Goal: Transaction & Acquisition: Obtain resource

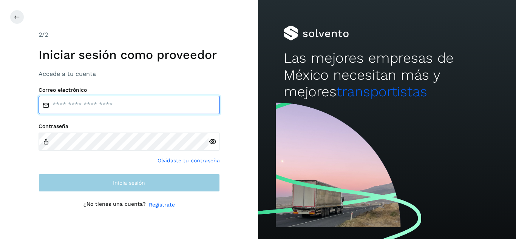
type input "**********"
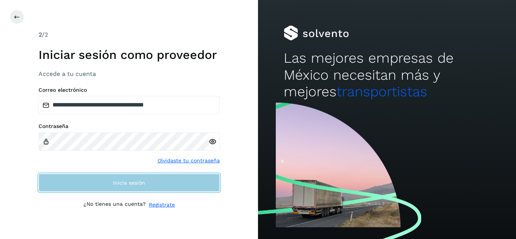
click at [157, 189] on button "Inicia sesión" at bounding box center [129, 183] width 181 height 18
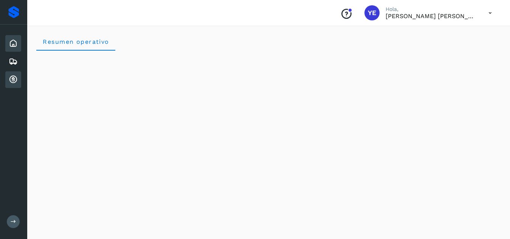
click at [14, 80] on icon at bounding box center [13, 79] width 9 height 9
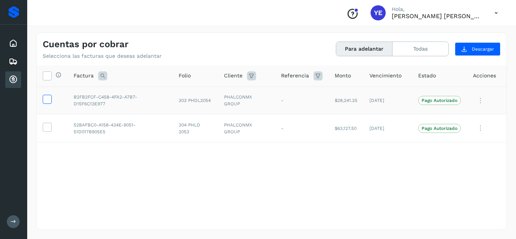
click at [49, 96] on icon at bounding box center [47, 99] width 8 height 8
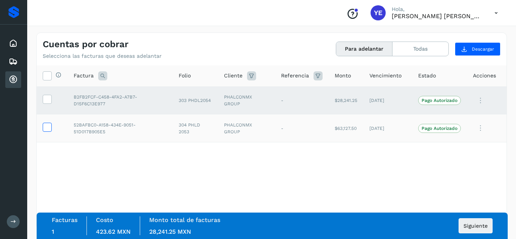
click at [47, 128] on icon at bounding box center [47, 127] width 8 height 8
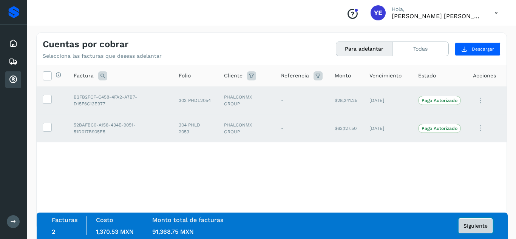
click at [480, 224] on span "Siguiente" at bounding box center [476, 225] width 24 height 5
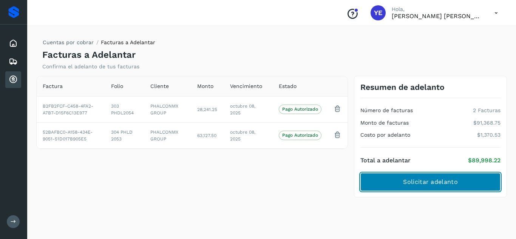
click at [430, 186] on span "Solicitar adelanto" at bounding box center [430, 182] width 54 height 8
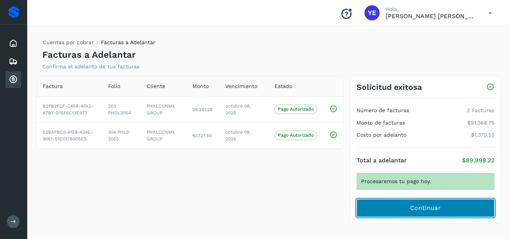
click at [413, 207] on span "Continuar" at bounding box center [425, 208] width 31 height 8
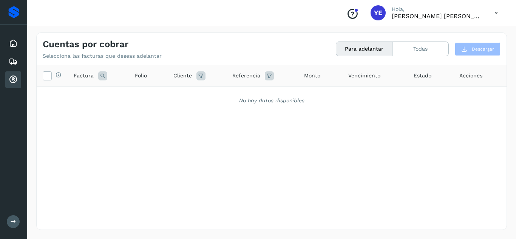
click at [12, 80] on icon at bounding box center [13, 79] width 9 height 9
click at [50, 75] on icon at bounding box center [47, 75] width 8 height 8
click at [200, 79] on icon at bounding box center [200, 75] width 9 height 9
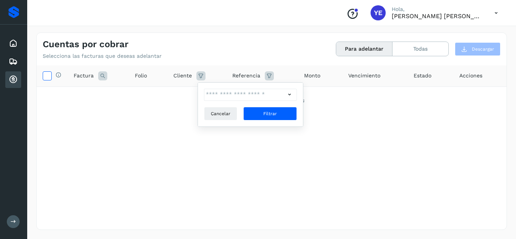
click at [47, 74] on icon at bounding box center [47, 75] width 8 height 8
click at [48, 75] on icon at bounding box center [47, 75] width 8 height 8
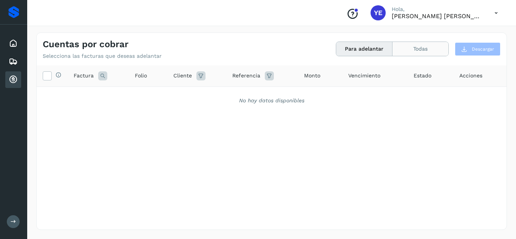
click at [413, 47] on button "Todas" at bounding box center [421, 49] width 56 height 14
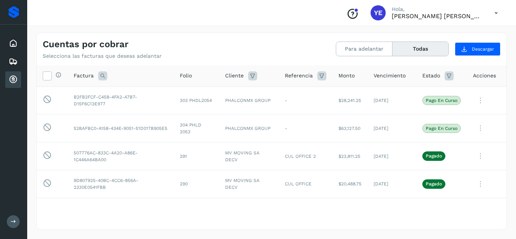
click at [497, 13] on icon at bounding box center [496, 12] width 15 height 15
click at [461, 30] on div "Cerrar sesión" at bounding box center [459, 34] width 90 height 14
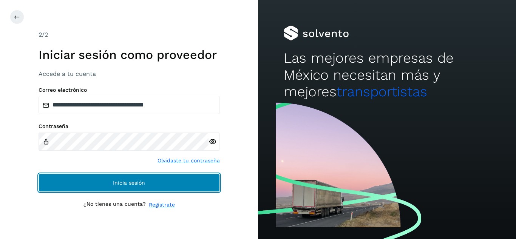
click at [140, 178] on button "Inicia sesión" at bounding box center [129, 183] width 181 height 18
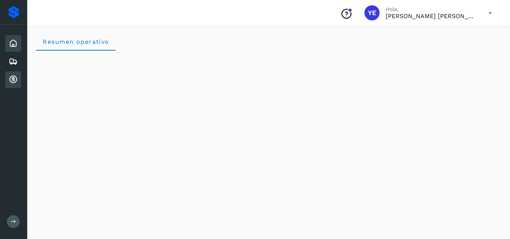
click at [15, 79] on icon at bounding box center [13, 79] width 9 height 9
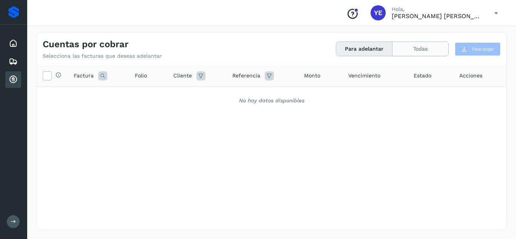
click at [416, 50] on button "Todas" at bounding box center [421, 49] width 56 height 14
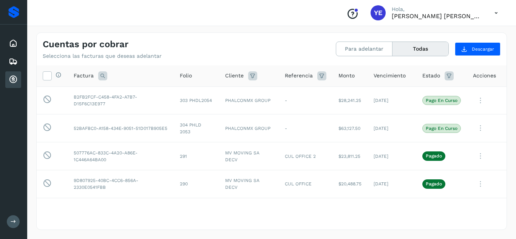
click at [496, 14] on icon at bounding box center [496, 12] width 15 height 15
click at [470, 40] on div "Cerrar sesión" at bounding box center [459, 34] width 90 height 14
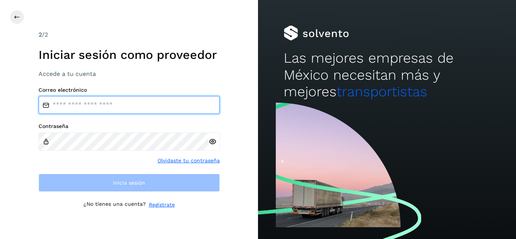
type input "**********"
